Goal: Task Accomplishment & Management: Use online tool/utility

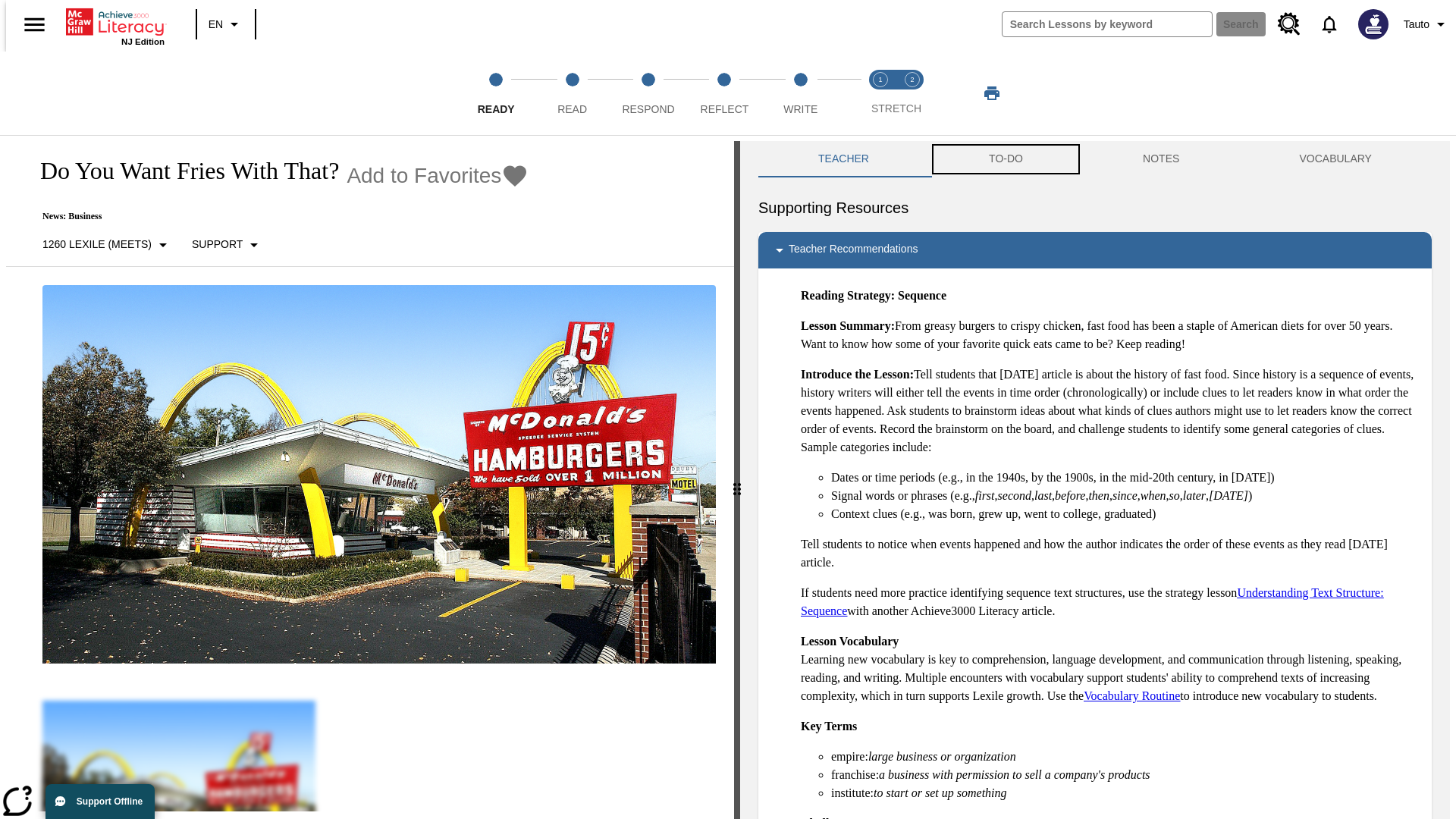
click at [1005, 159] on button "TO-DO" at bounding box center [1005, 159] width 154 height 36
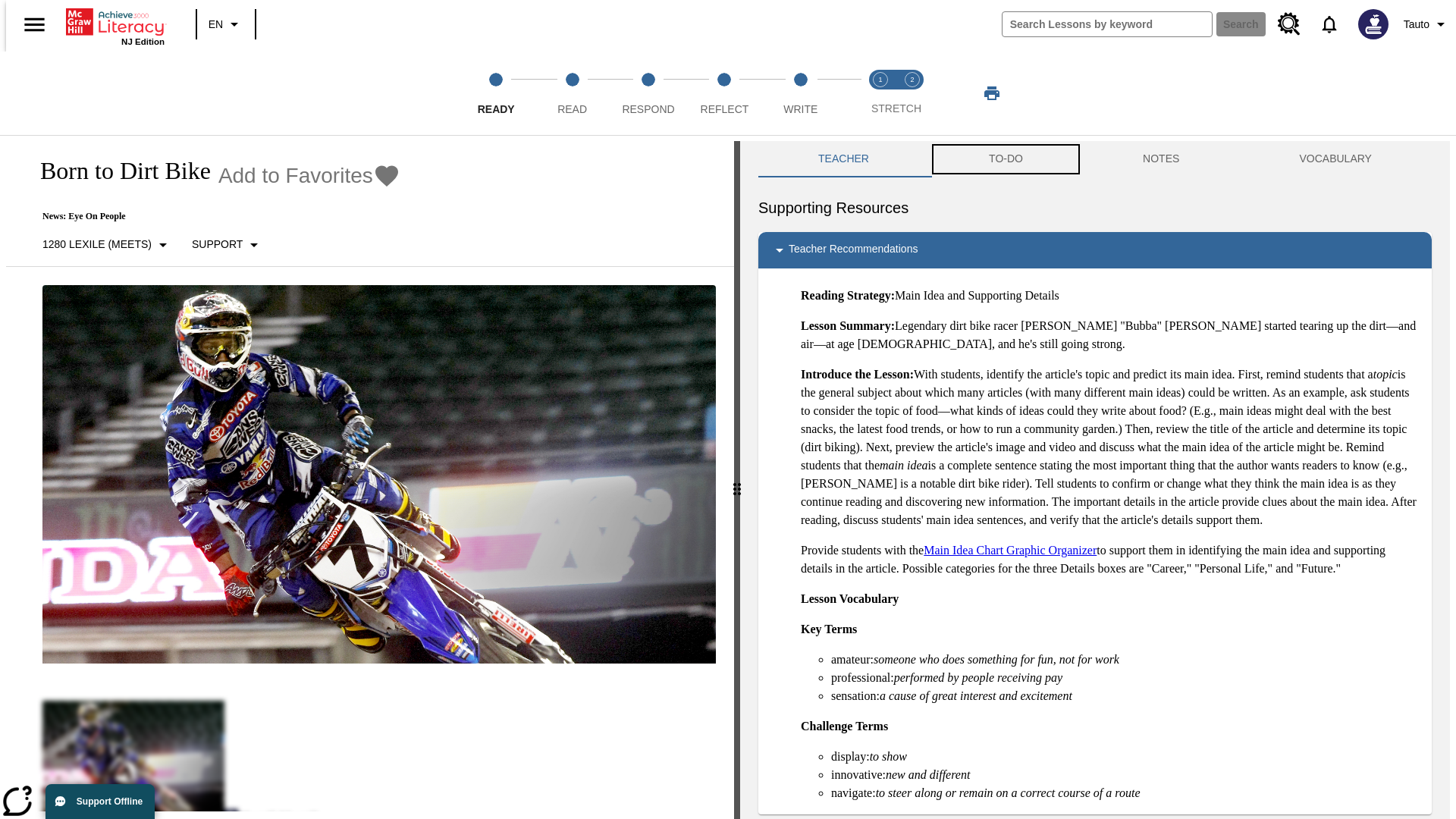
click at [1005, 159] on button "TO-DO" at bounding box center [1005, 159] width 154 height 36
